Goal: Information Seeking & Learning: Learn about a topic

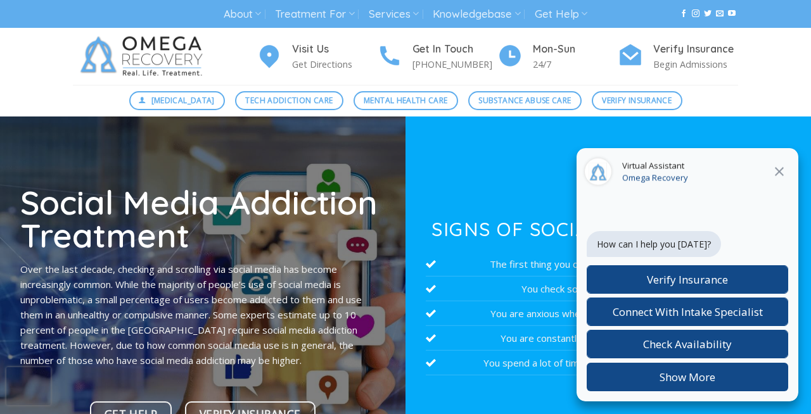
click at [777, 172] on icon at bounding box center [779, 171] width 15 height 15
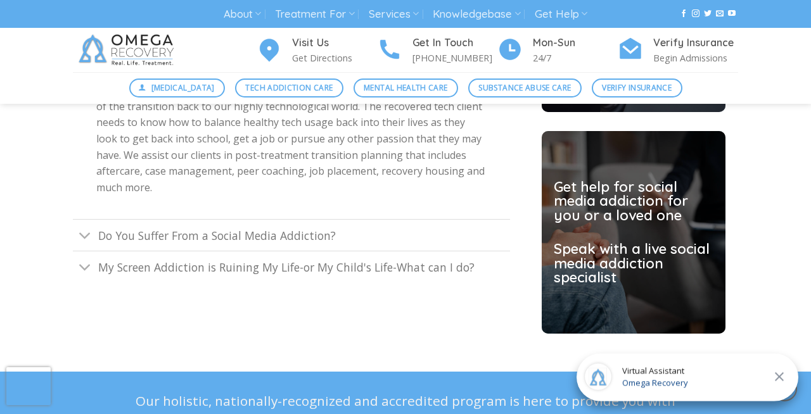
scroll to position [3455, 0]
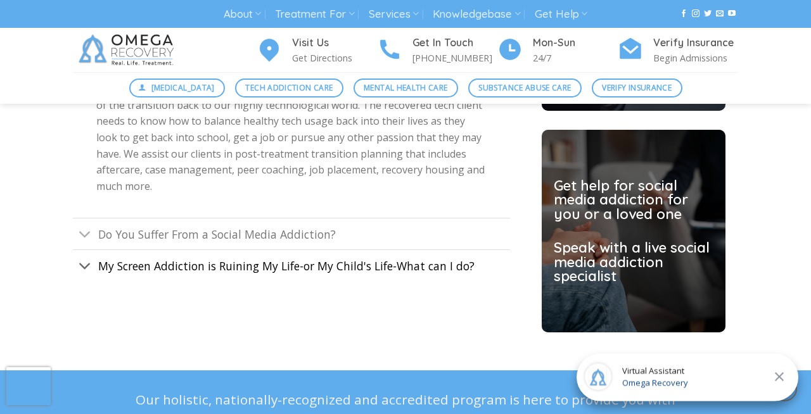
click at [454, 259] on span "My Screen Addiction is Ruining My Life-or My Child's Life-What can I do?" at bounding box center [286, 266] width 376 height 15
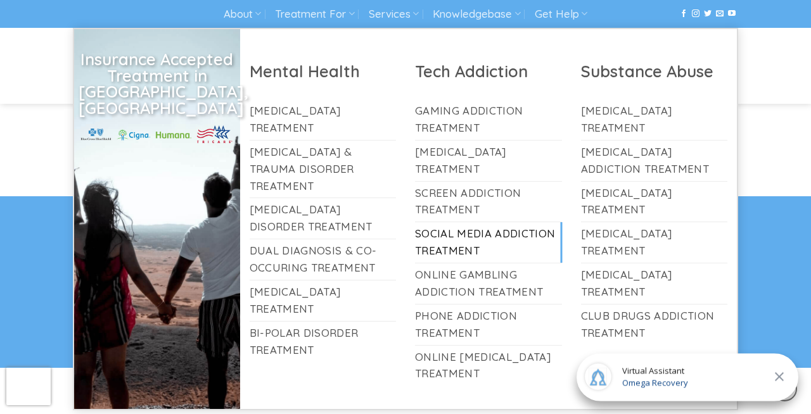
scroll to position [3628, 0]
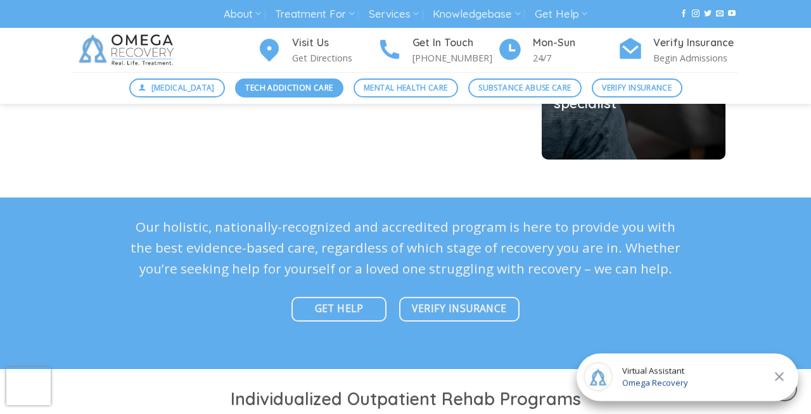
click at [269, 86] on span "Tech Addiction Care" at bounding box center [288, 88] width 87 height 12
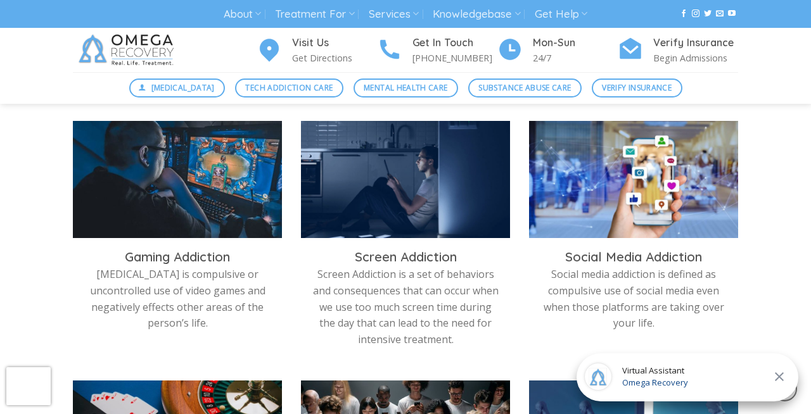
scroll to position [406, 0]
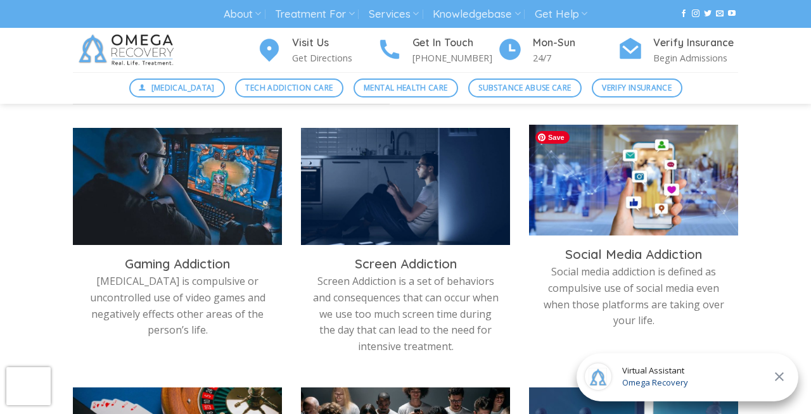
click at [648, 219] on img at bounding box center [633, 183] width 209 height 117
